Goal: Transaction & Acquisition: Purchase product/service

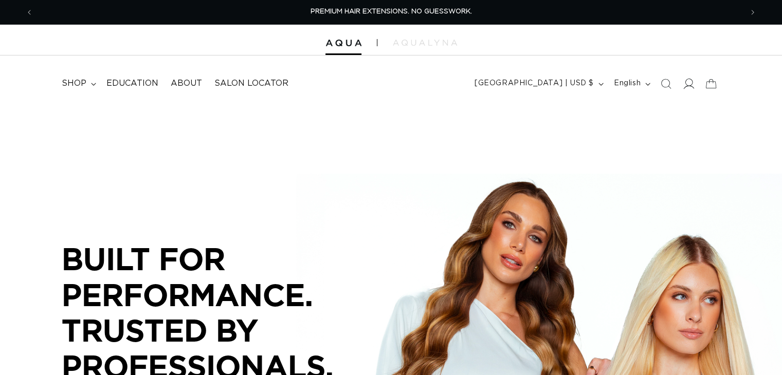
click at [683, 86] on icon at bounding box center [688, 83] width 11 height 11
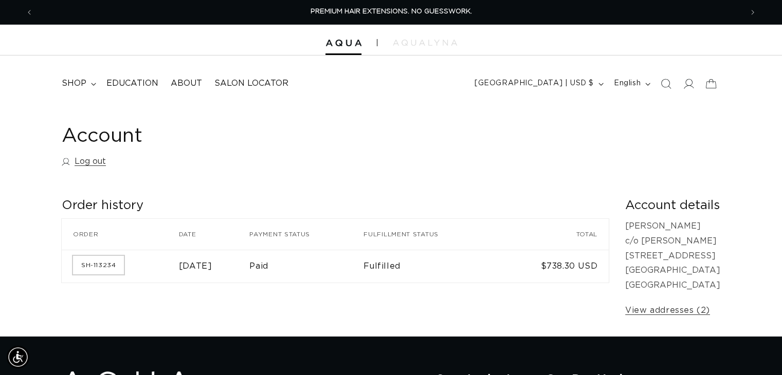
click at [101, 269] on link "SH-113234" at bounding box center [98, 265] width 51 height 19
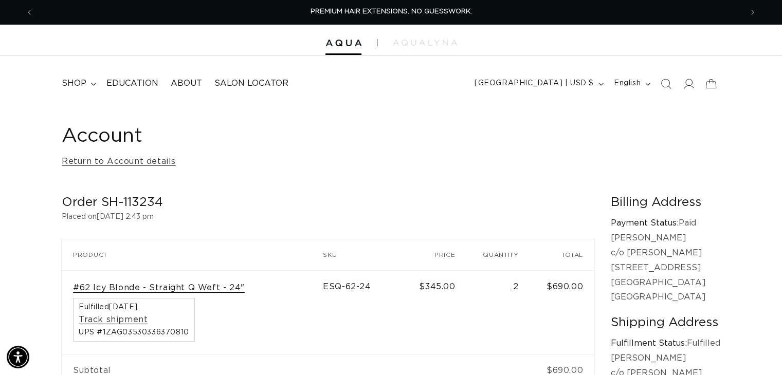
click at [159, 289] on link "#62 Icy Blonde - Straight Q Weft - 24"" at bounding box center [159, 288] width 172 height 11
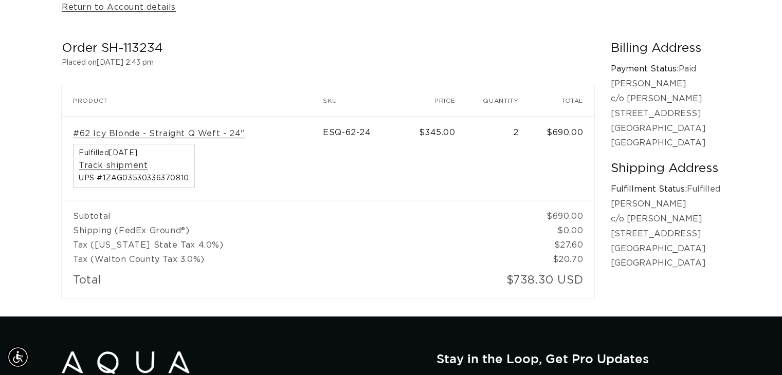
scroll to position [103, 0]
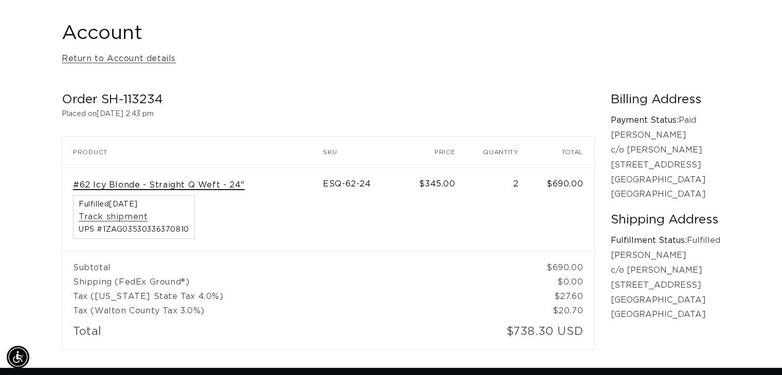
click at [206, 187] on link "#62 Icy Blonde - Straight Q Weft - 24"" at bounding box center [159, 185] width 172 height 11
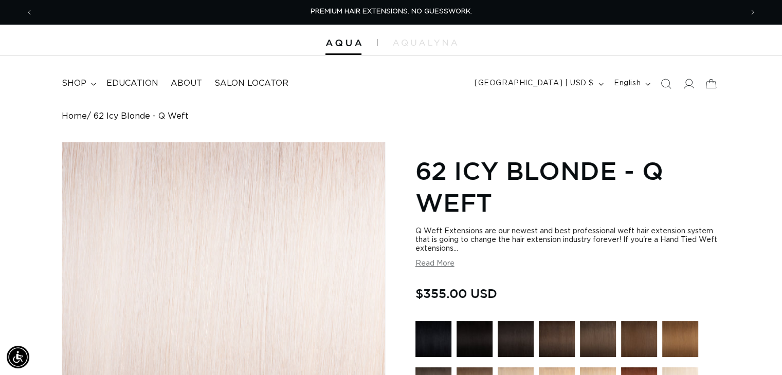
scroll to position [206, 0]
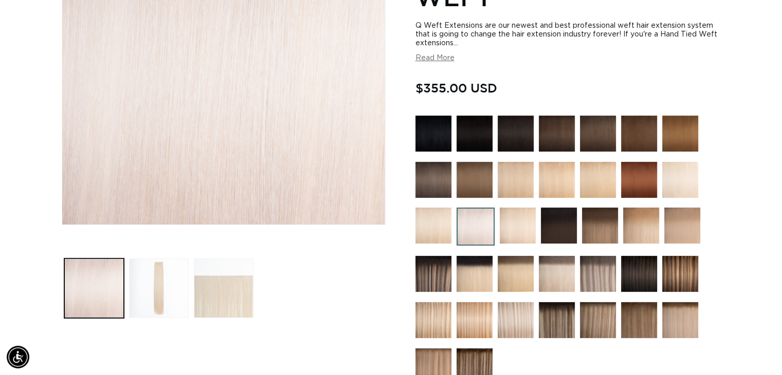
click at [557, 308] on img at bounding box center [557, 320] width 36 height 36
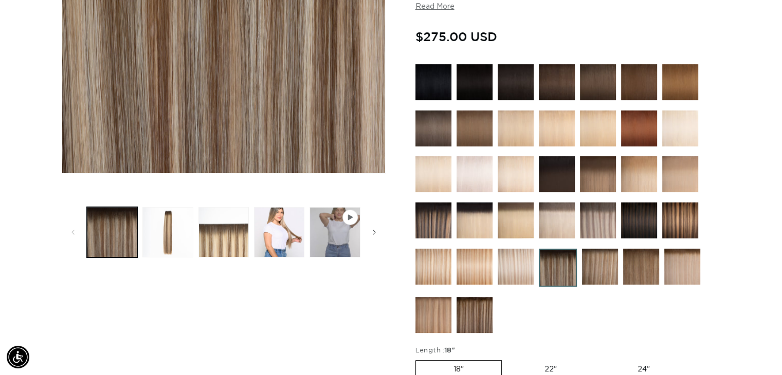
scroll to position [411, 0]
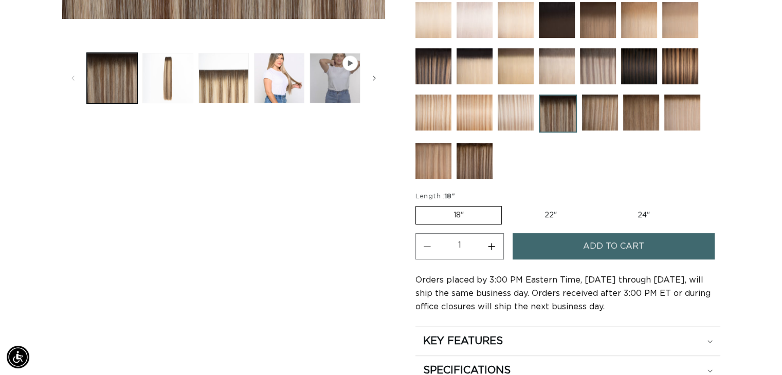
click at [658, 212] on label "24" Variant sold out or unavailable" at bounding box center [643, 215] width 87 height 17
click at [600, 205] on input "24" Variant sold out or unavailable" at bounding box center [600, 204] width 1 height 1
radio input "true"
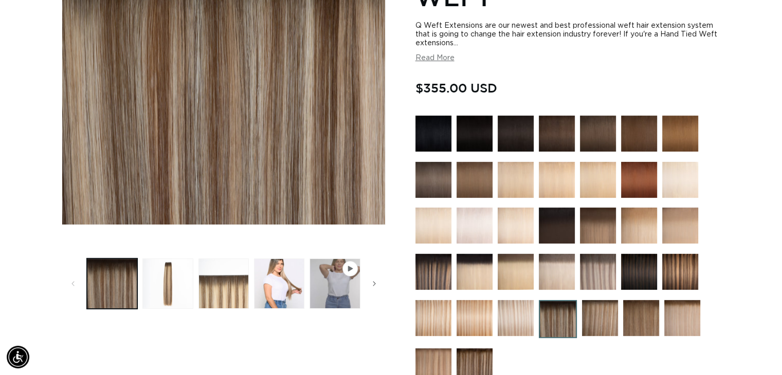
click at [473, 222] on img at bounding box center [475, 226] width 36 height 36
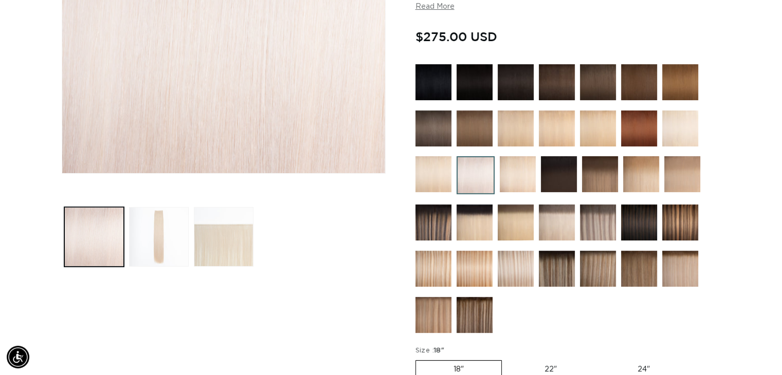
scroll to position [463, 0]
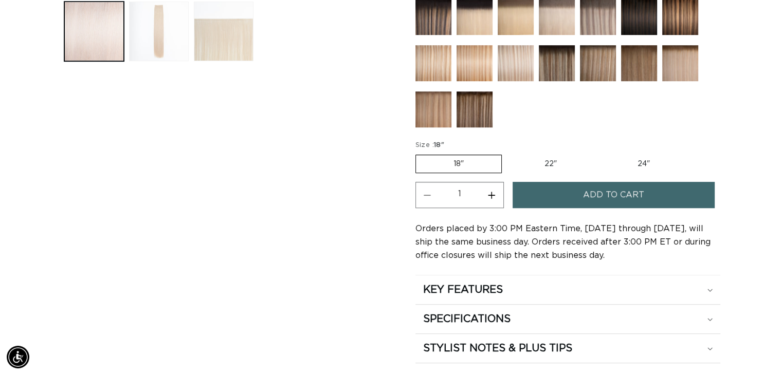
click at [640, 161] on label "24" Variant sold out or unavailable" at bounding box center [643, 163] width 87 height 17
click at [600, 153] on input "24" Variant sold out or unavailable" at bounding box center [600, 153] width 1 height 1
radio input "true"
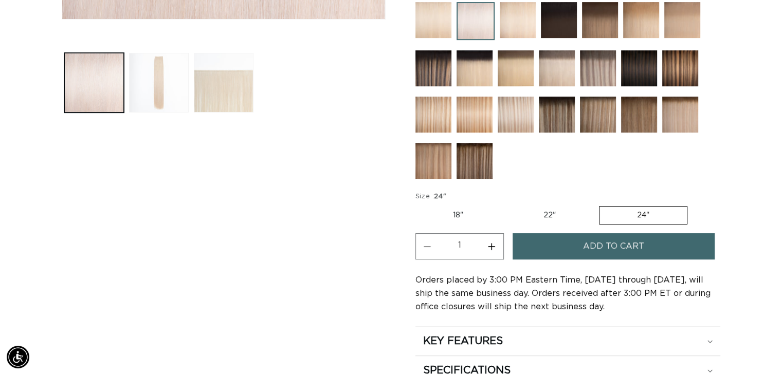
scroll to position [463, 0]
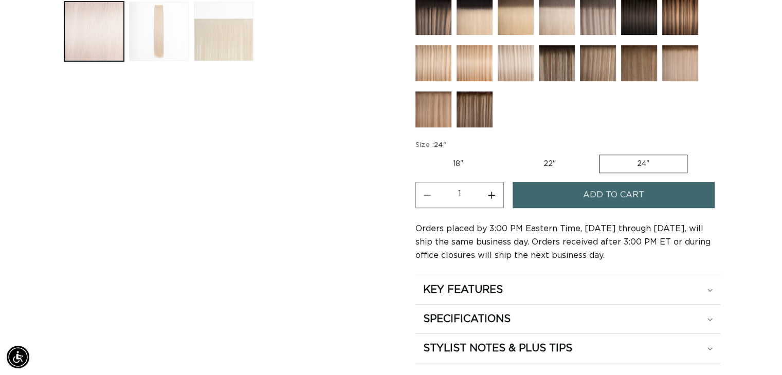
click at [619, 188] on span "Add to cart" at bounding box center [613, 195] width 61 height 26
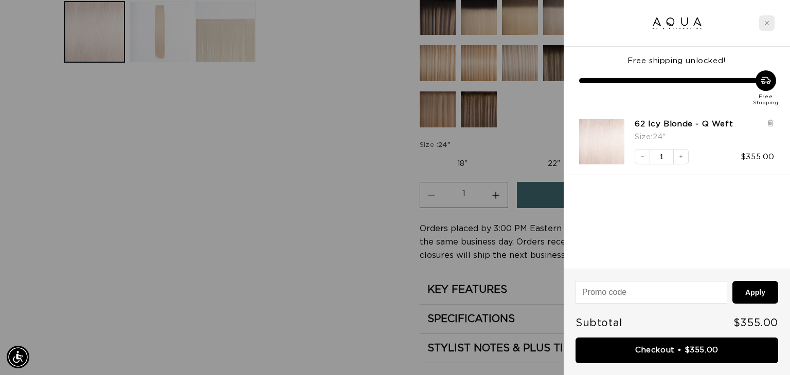
click at [759, 24] on div "Close cart" at bounding box center [766, 22] width 15 height 15
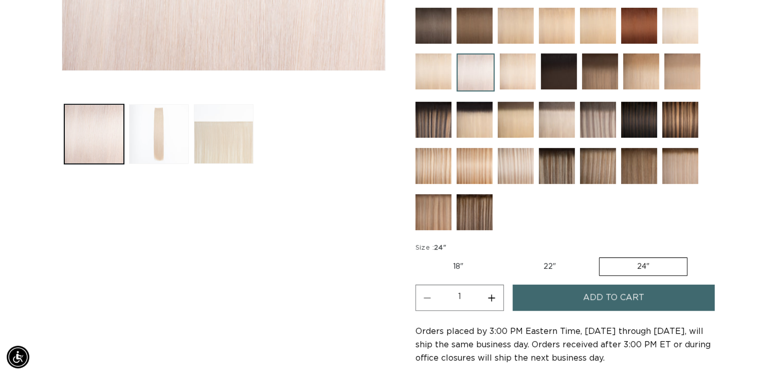
scroll to position [257, 0]
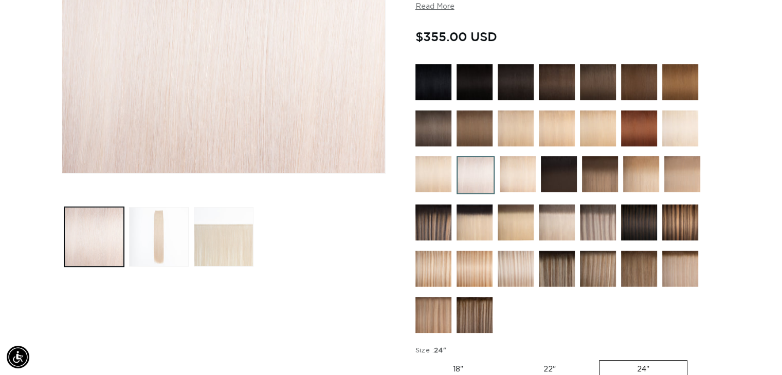
click at [439, 217] on img at bounding box center [434, 223] width 36 height 36
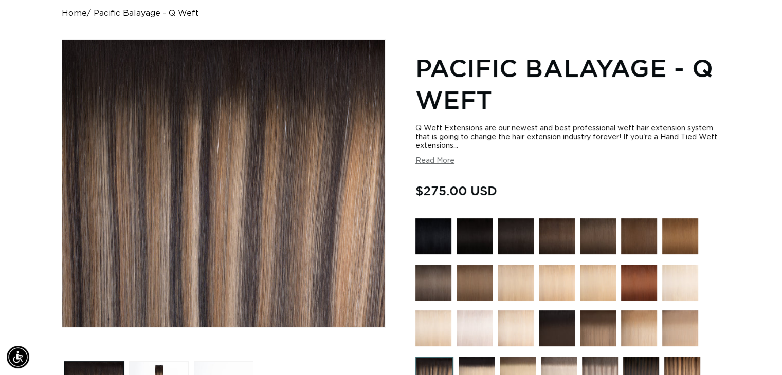
scroll to position [206, 0]
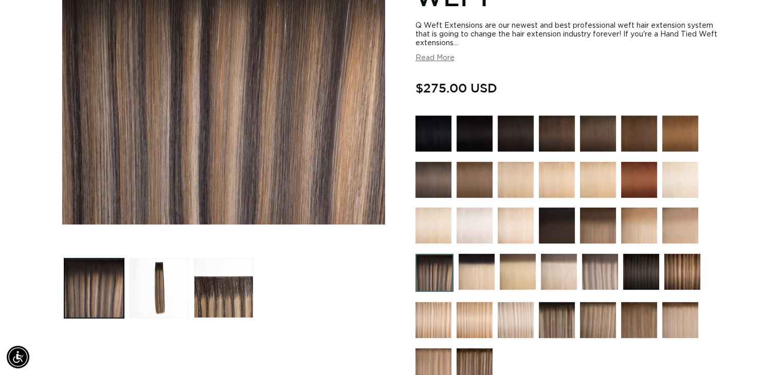
click at [558, 307] on img at bounding box center [557, 320] width 36 height 36
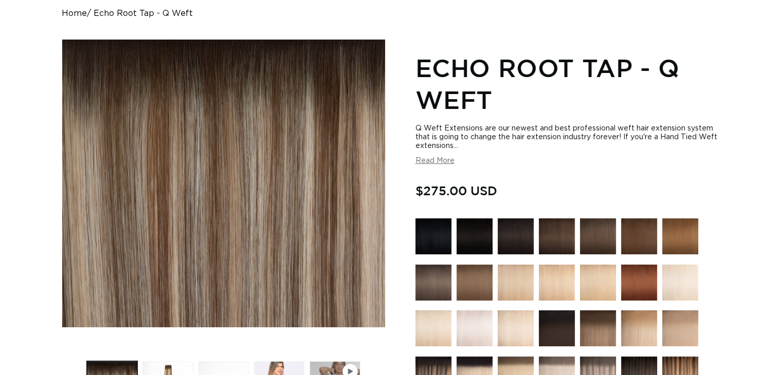
scroll to position [154, 0]
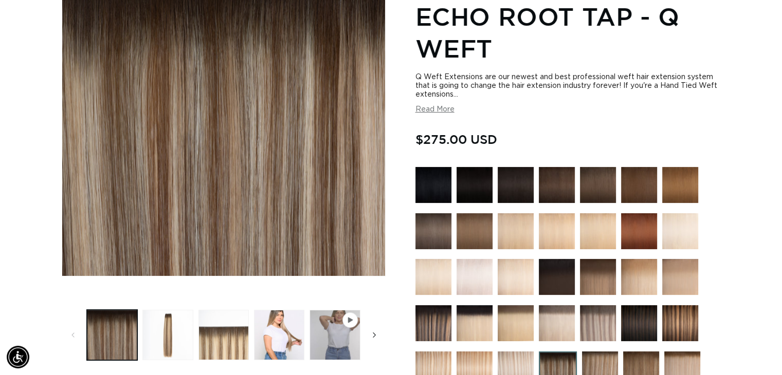
click at [379, 330] on span "Slide right" at bounding box center [374, 335] width 10 height 10
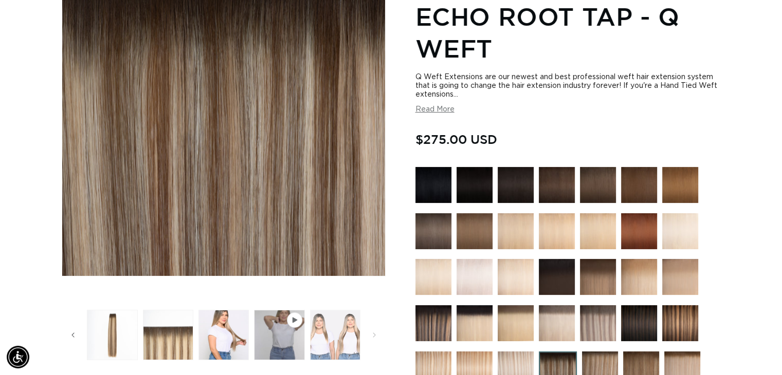
click at [332, 321] on button "Load image 5 in gallery view" at bounding box center [335, 335] width 50 height 50
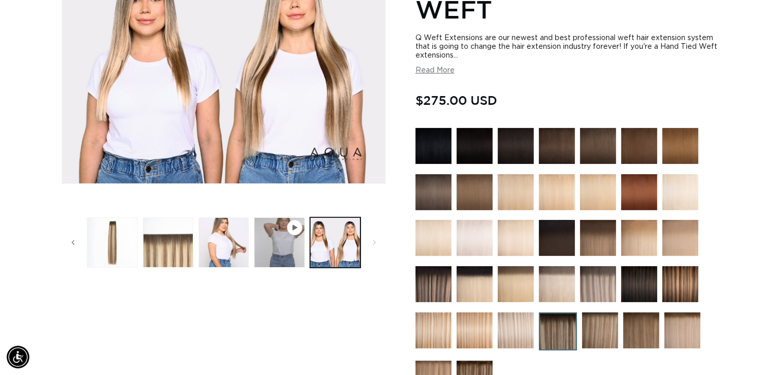
scroll to position [296, 0]
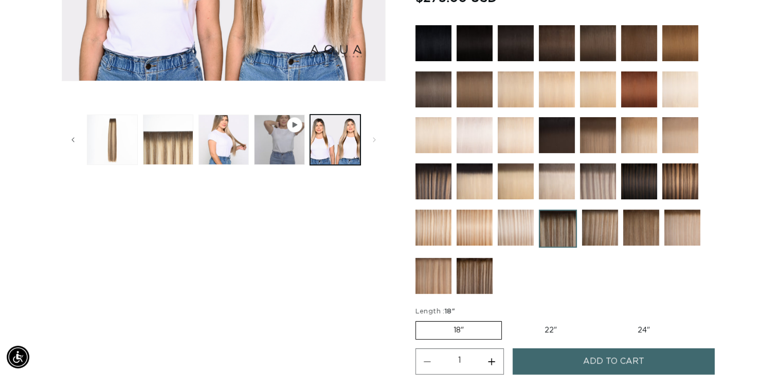
click at [466, 268] on img at bounding box center [475, 276] width 36 height 36
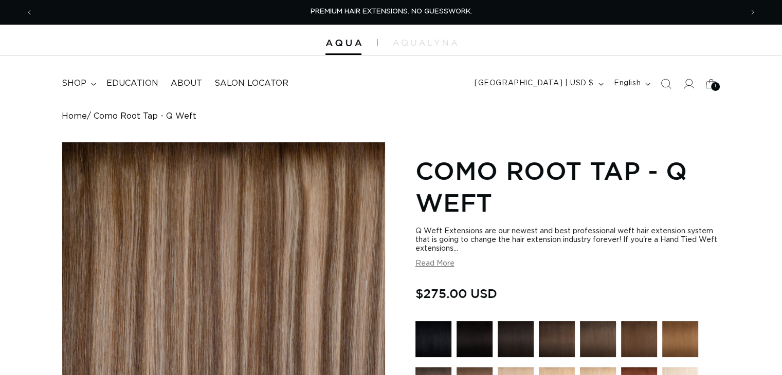
scroll to position [154, 0]
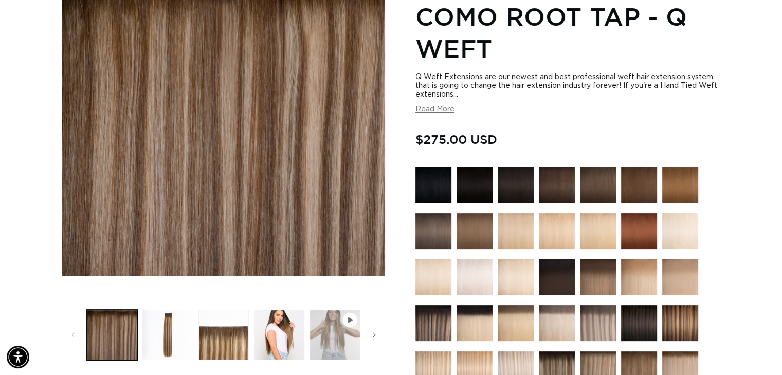
click at [329, 310] on button "Play video 1 in gallery view" at bounding box center [335, 335] width 50 height 50
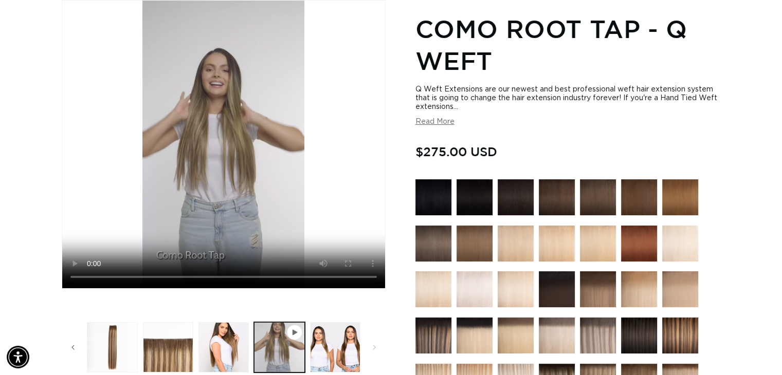
scroll to position [348, 0]
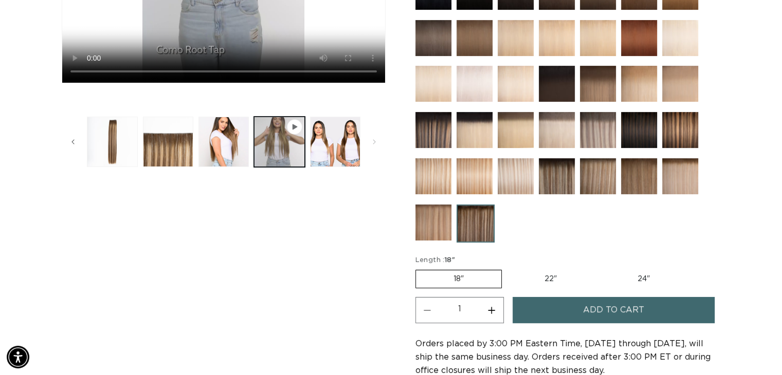
click at [642, 272] on label "24" Variant sold out or unavailable" at bounding box center [643, 279] width 87 height 17
click at [600, 268] on input "24" Variant sold out or unavailable" at bounding box center [600, 268] width 1 height 1
radio input "true"
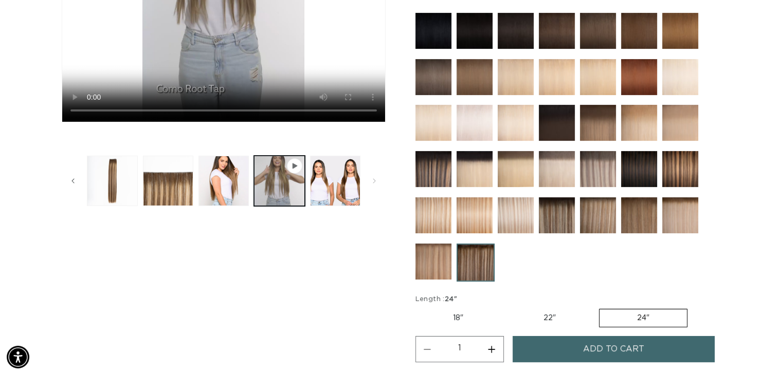
scroll to position [206, 0]
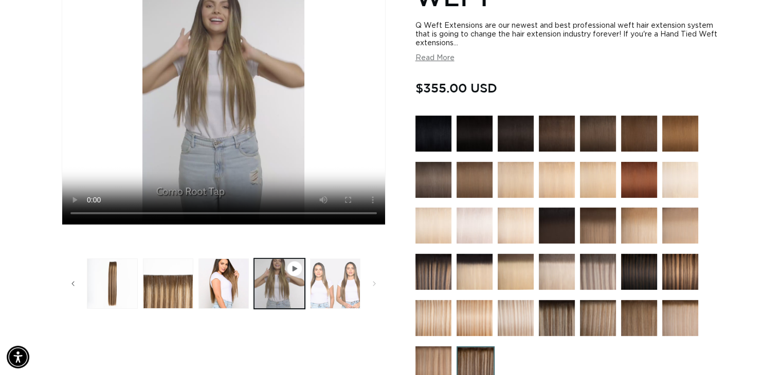
click at [350, 259] on button "Load image 5 in gallery view" at bounding box center [335, 284] width 50 height 50
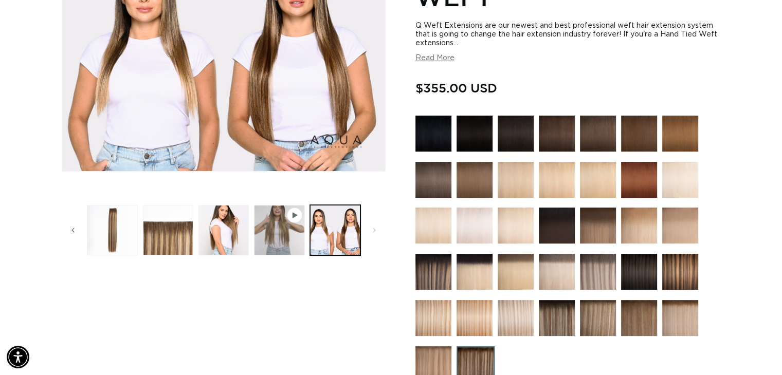
scroll to position [142, 0]
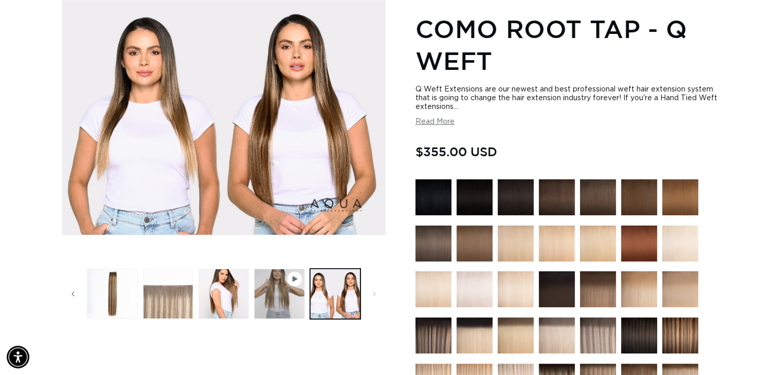
click at [173, 282] on button "Load image 3 in gallery view" at bounding box center [168, 294] width 50 height 50
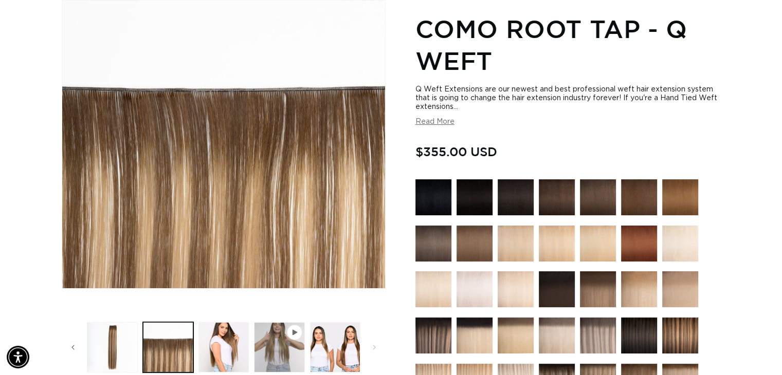
scroll to position [296, 0]
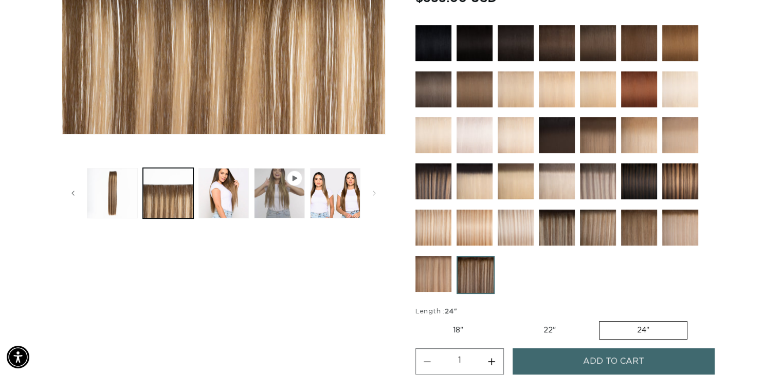
click at [563, 232] on img at bounding box center [557, 228] width 36 height 36
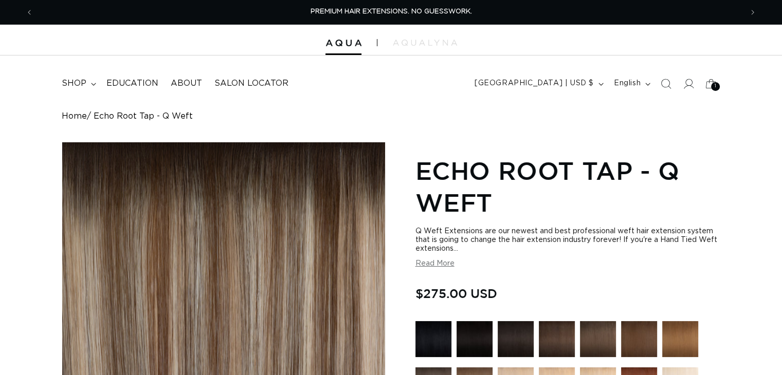
scroll to position [154, 0]
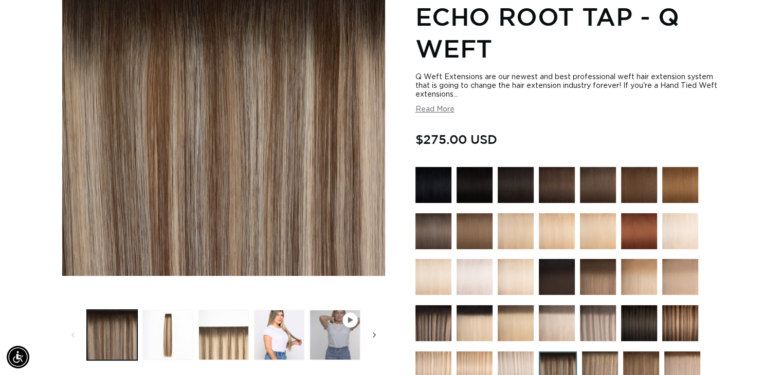
click at [373, 330] on icon "Slide right" at bounding box center [375, 335] width 4 height 11
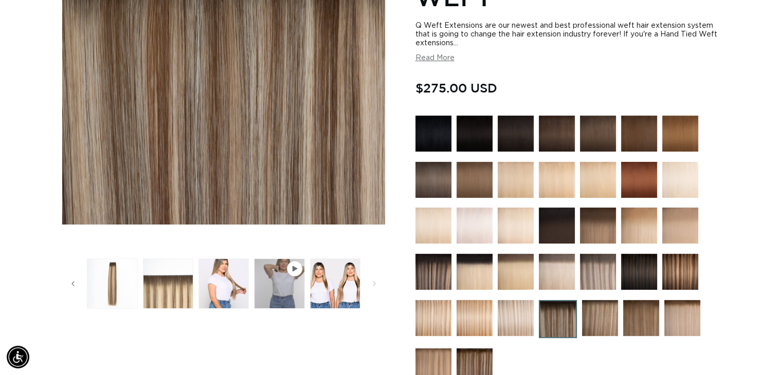
scroll to position [103, 0]
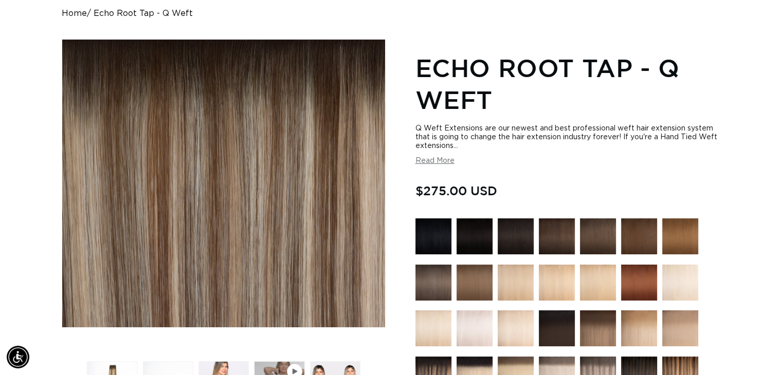
click at [607, 232] on img at bounding box center [598, 237] width 36 height 36
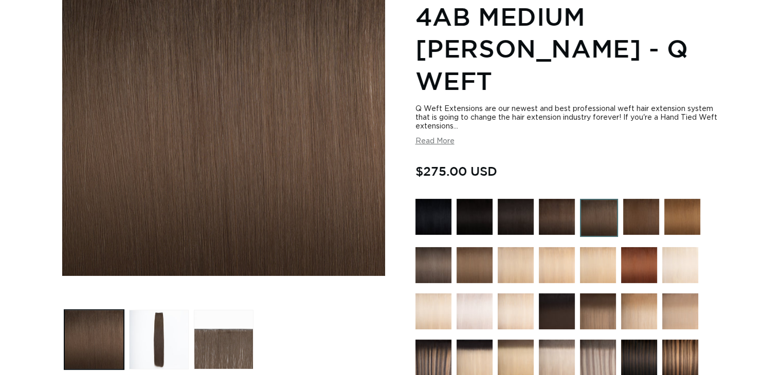
scroll to position [309, 0]
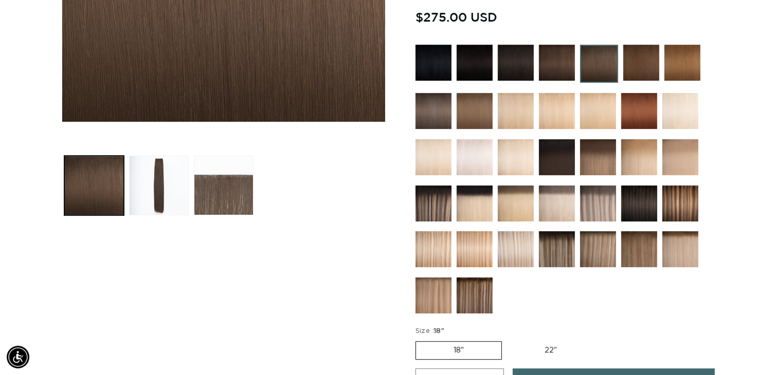
click at [479, 278] on img at bounding box center [475, 296] width 36 height 36
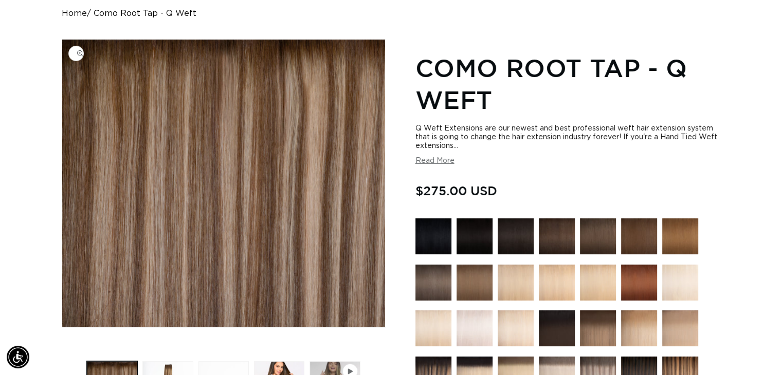
scroll to position [257, 0]
